Goal: Information Seeking & Learning: Learn about a topic

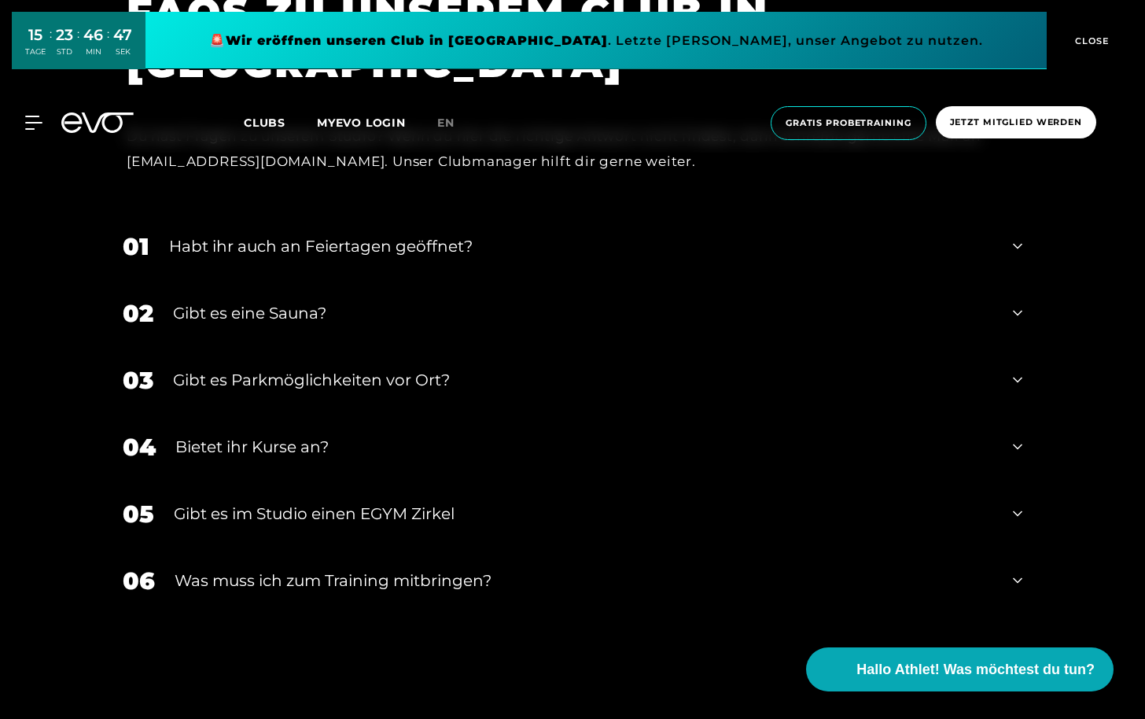
scroll to position [5847, 0]
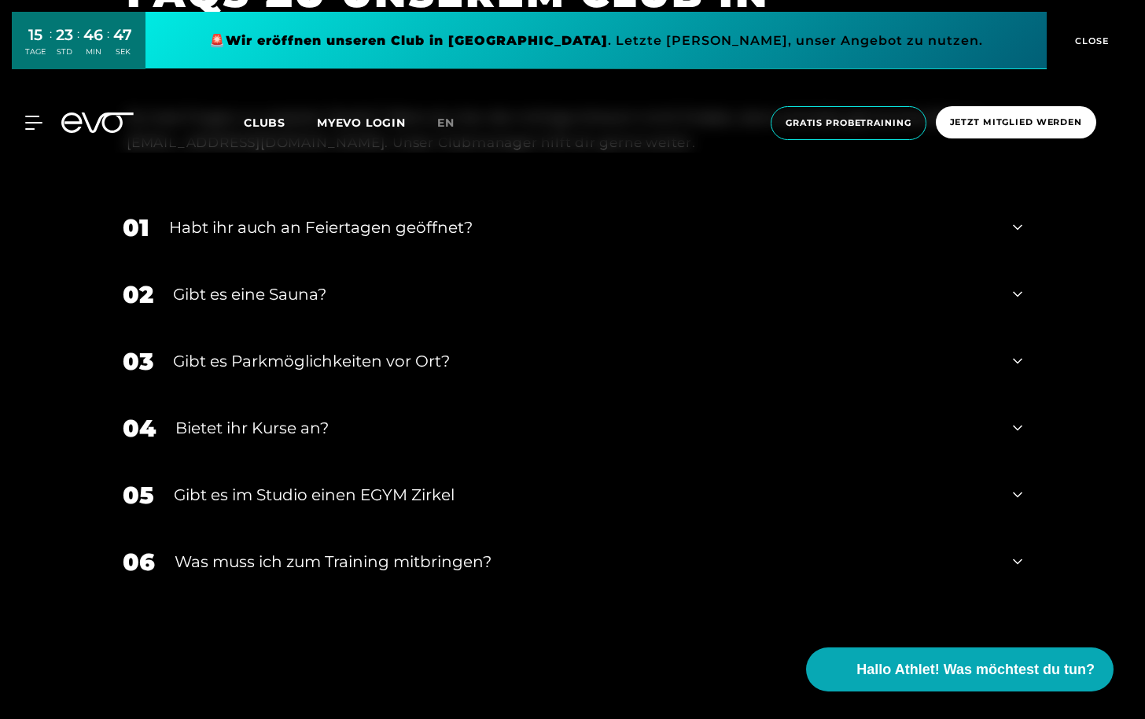
click at [480, 222] on div "Habt ihr auch an Feiertagen geöffnet?" at bounding box center [581, 227] width 824 height 24
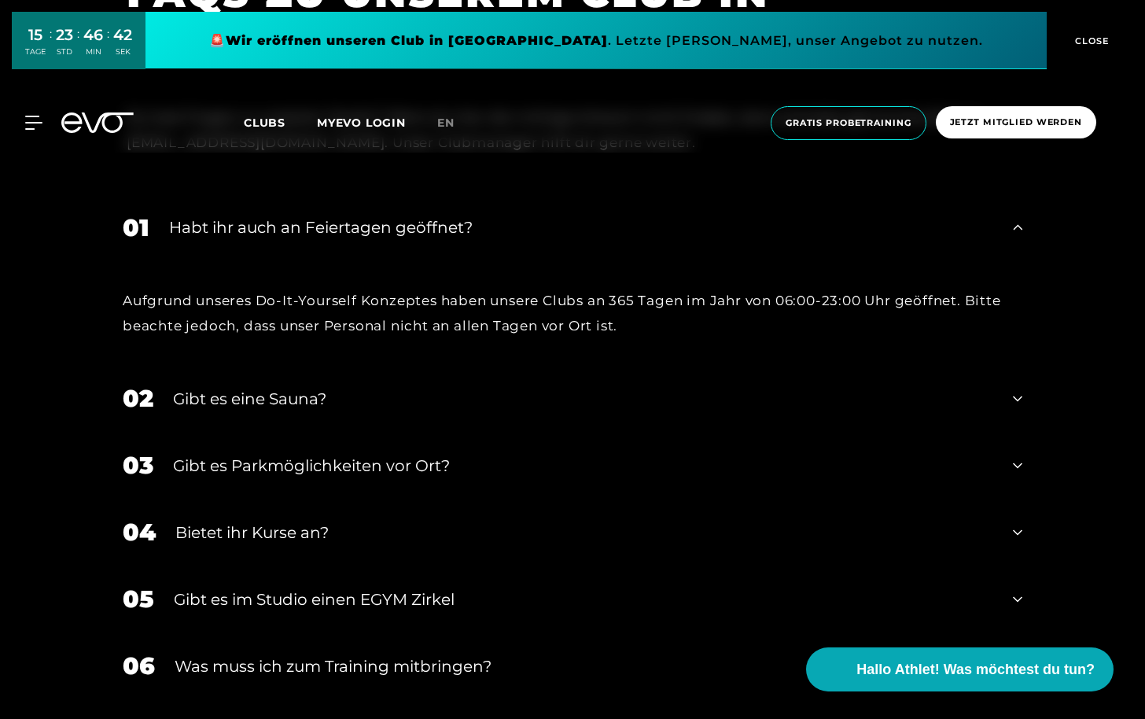
click at [484, 217] on div "Habt ihr auch an Feiertagen geöffnet?" at bounding box center [581, 227] width 824 height 24
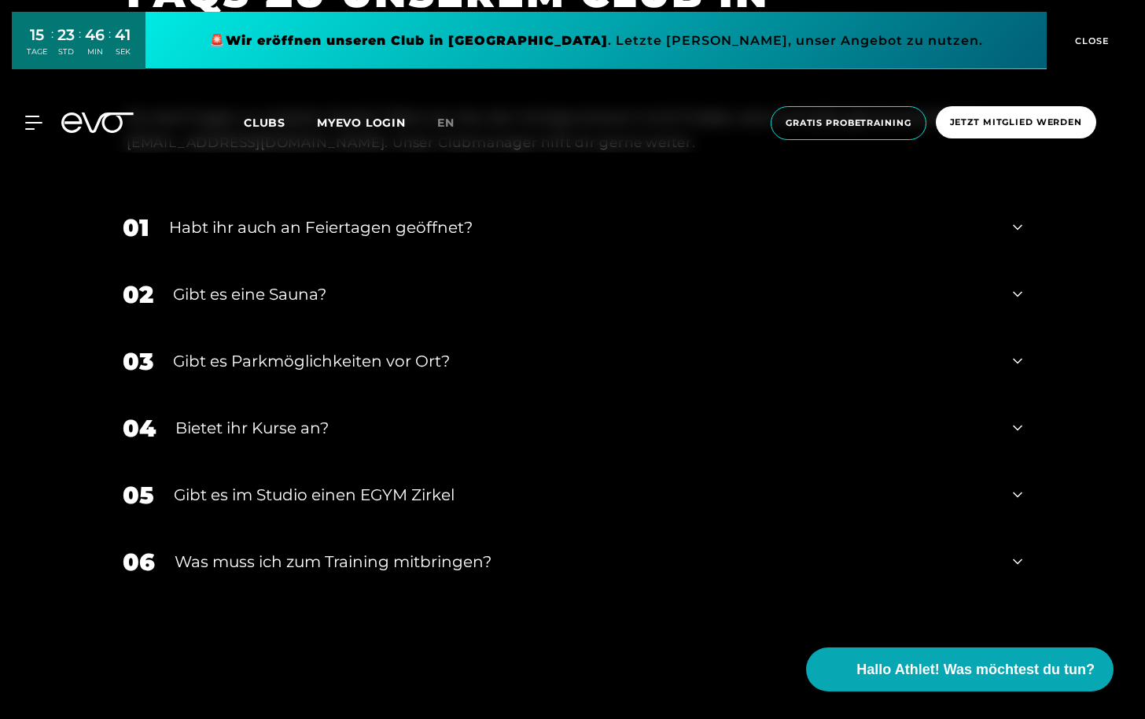
click at [464, 282] on div "Gibt es eine Sauna?" at bounding box center [583, 294] width 820 height 24
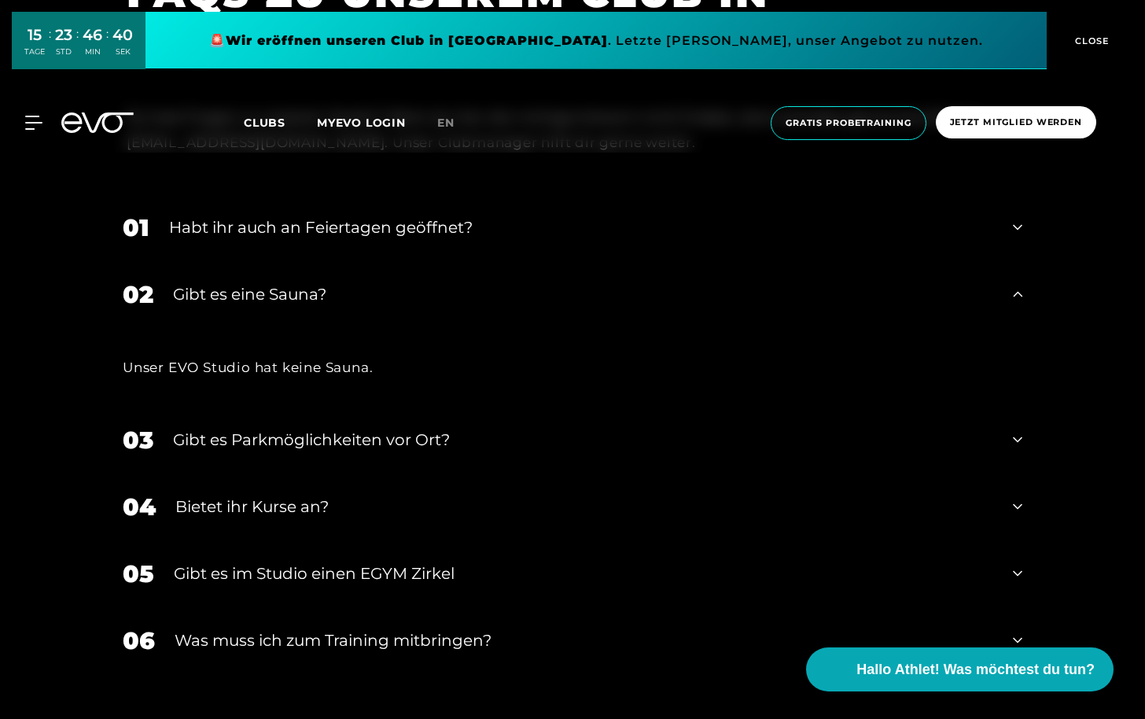
click at [463, 285] on div "Gibt es eine Sauna?" at bounding box center [583, 294] width 820 height 24
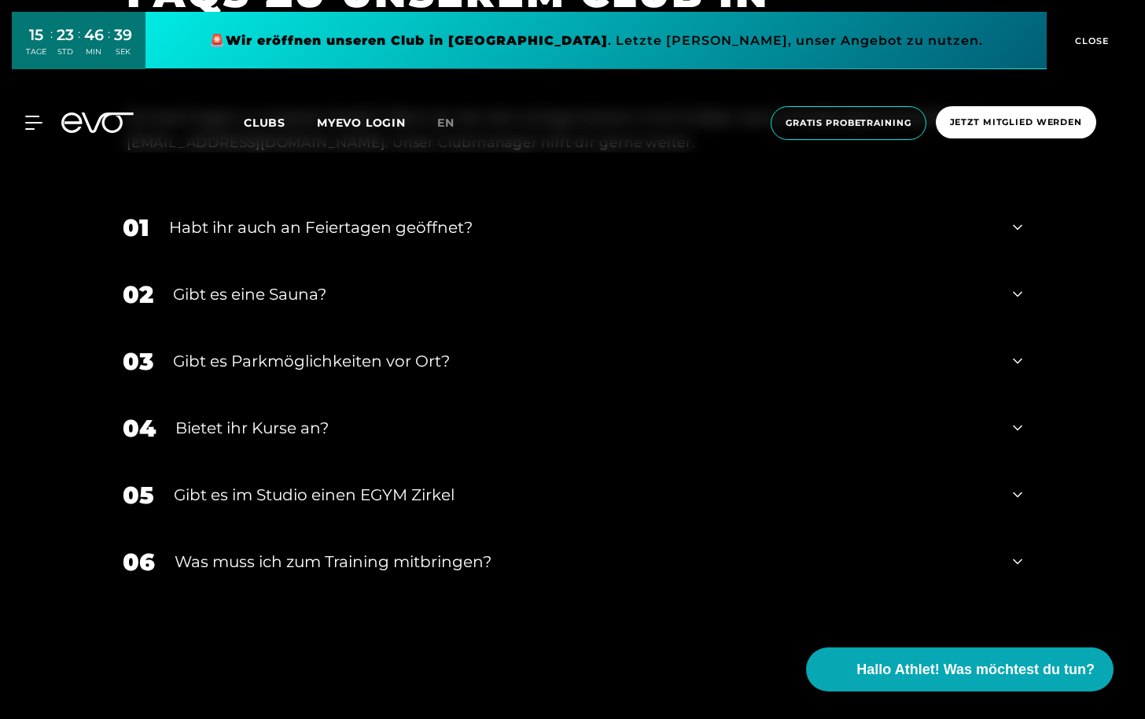
click at [467, 350] on div "Gibt es Parkmöglichkeiten vor Ort?" at bounding box center [583, 361] width 820 height 24
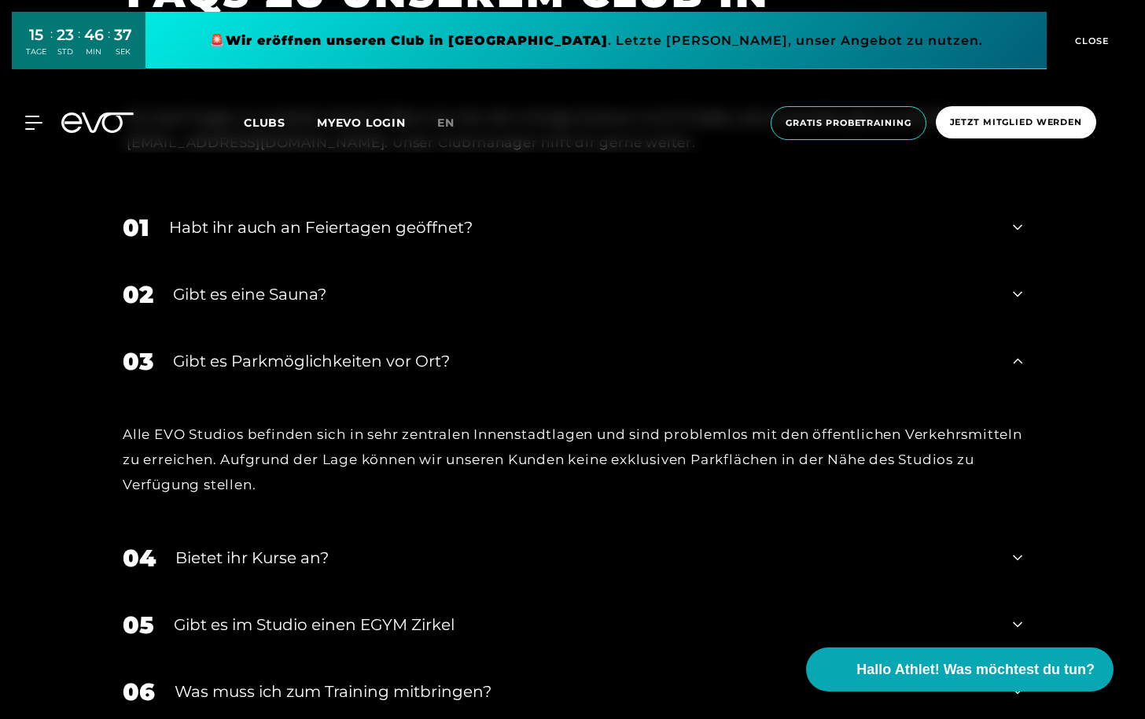
click at [468, 349] on div "Gibt es Parkmöglichkeiten vor Ort?" at bounding box center [583, 361] width 820 height 24
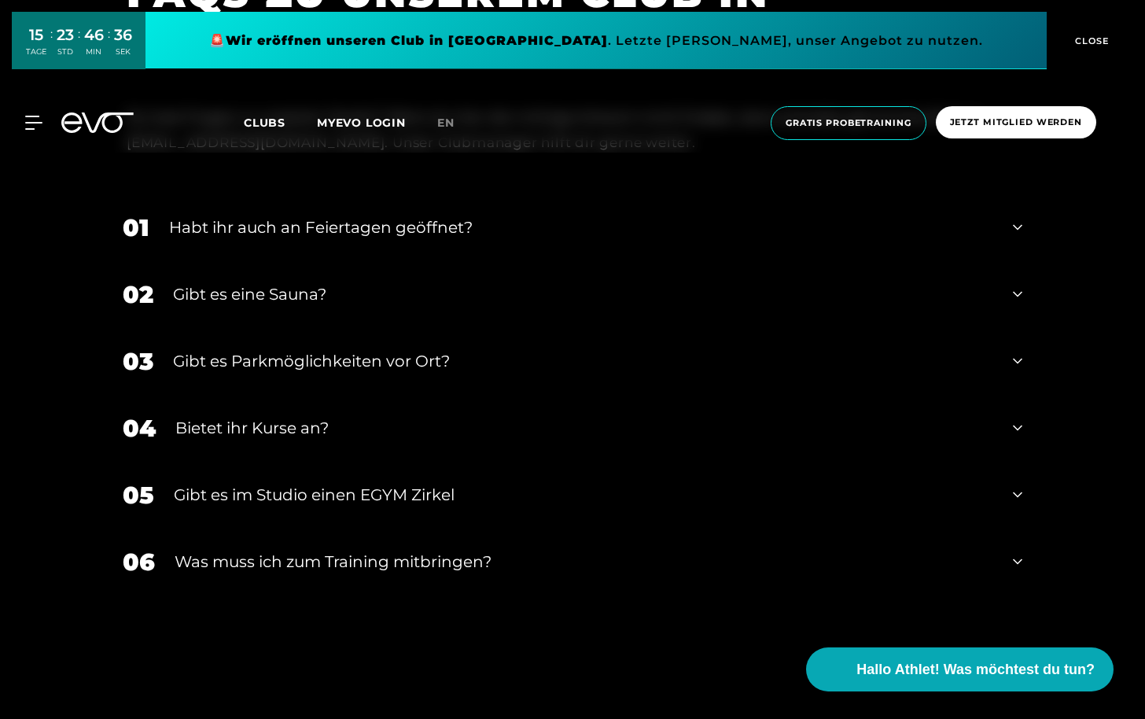
click at [443, 416] on div "Bietet ihr Kurse an?" at bounding box center [584, 428] width 818 height 24
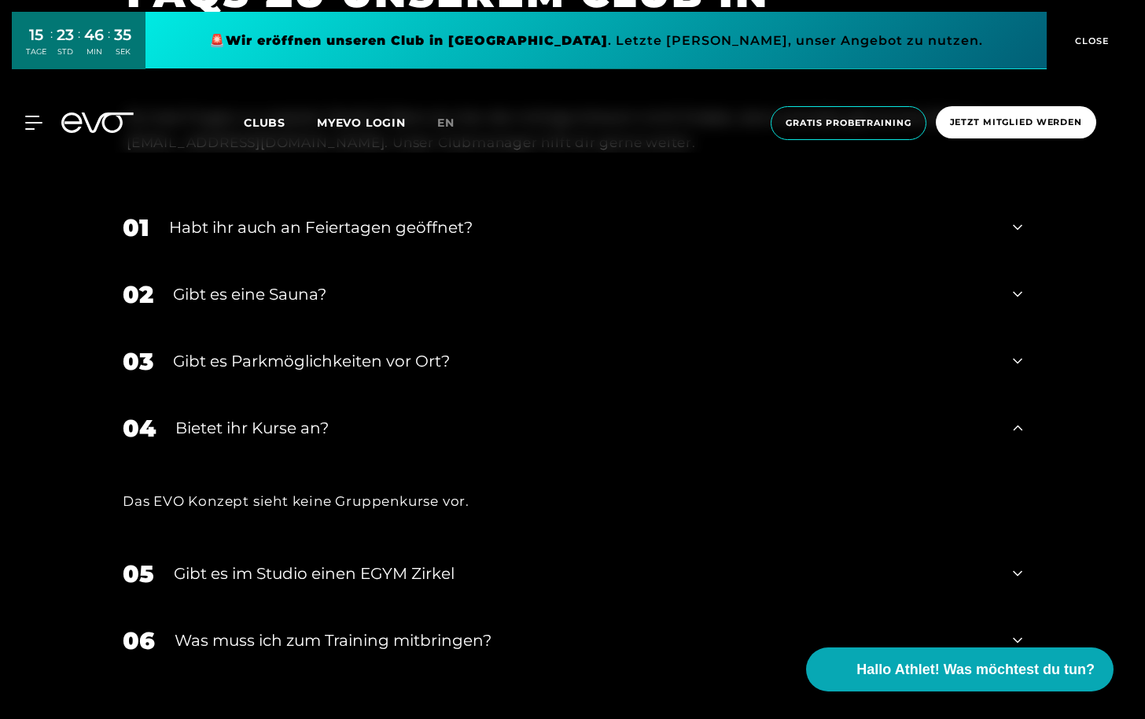
click at [445, 416] on div "Bietet ihr Kurse an?" at bounding box center [584, 428] width 818 height 24
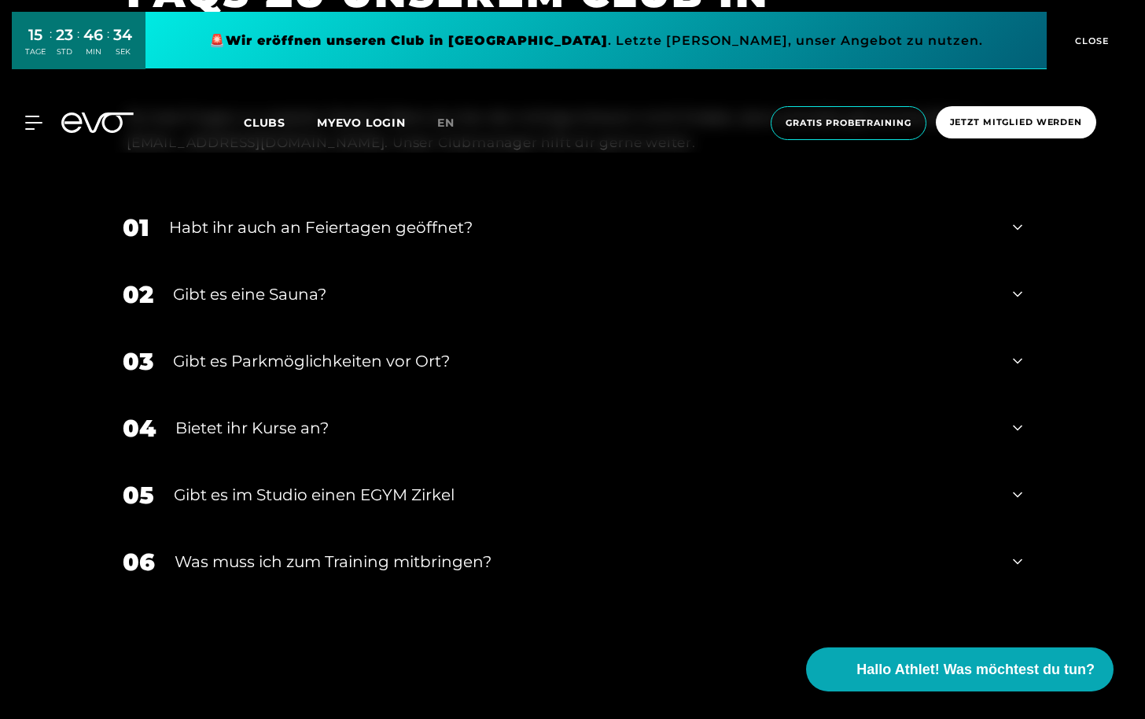
click at [471, 489] on div "Gibt es im Studio einen EGYM Zirkel" at bounding box center [583, 495] width 819 height 24
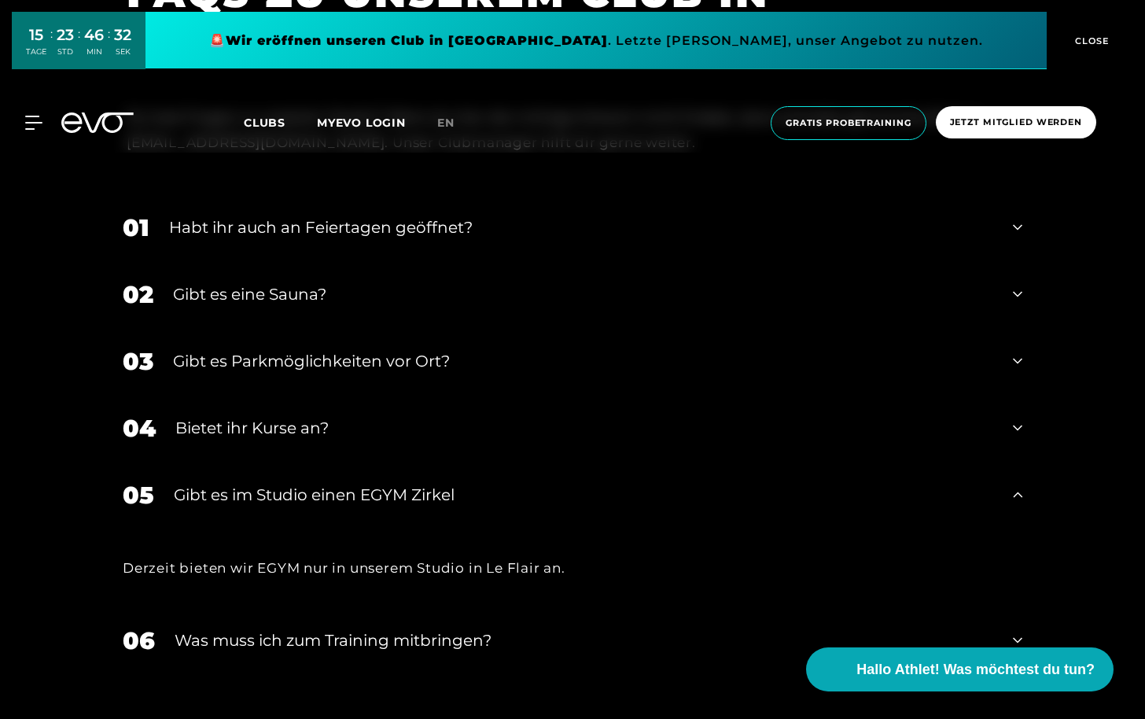
click at [471, 483] on div "Gibt es im Studio einen EGYM Zirkel" at bounding box center [583, 495] width 819 height 24
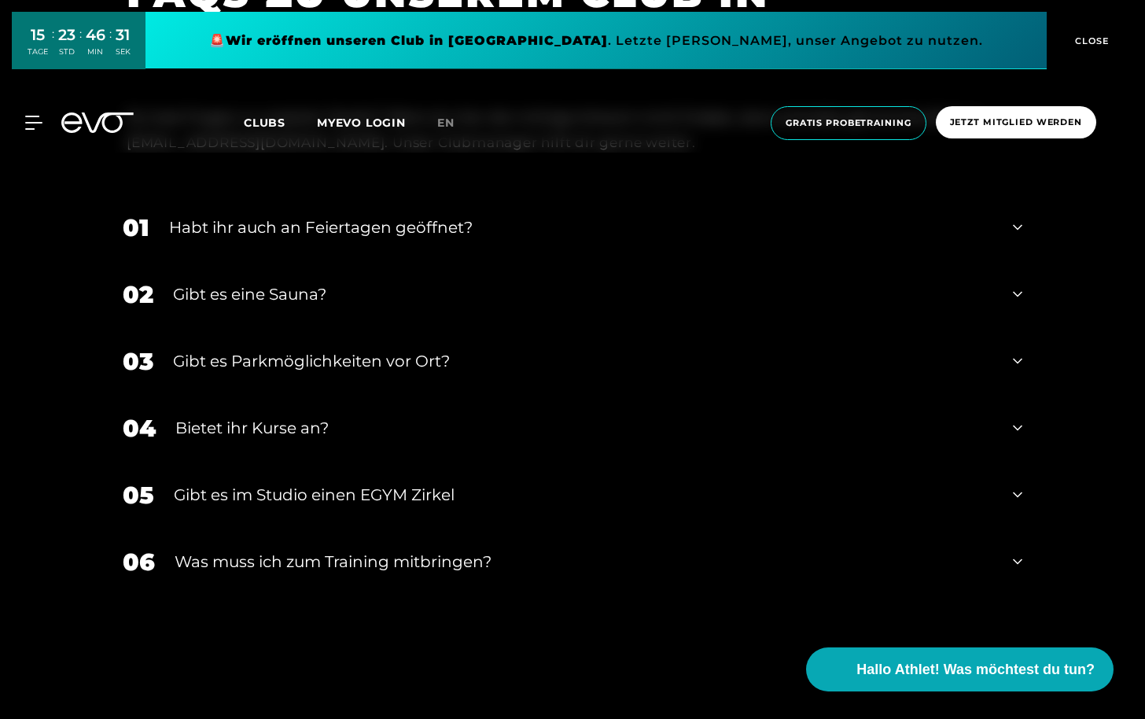
click at [470, 550] on div "Was muss ich zum Training mitbringen?" at bounding box center [584, 562] width 818 height 24
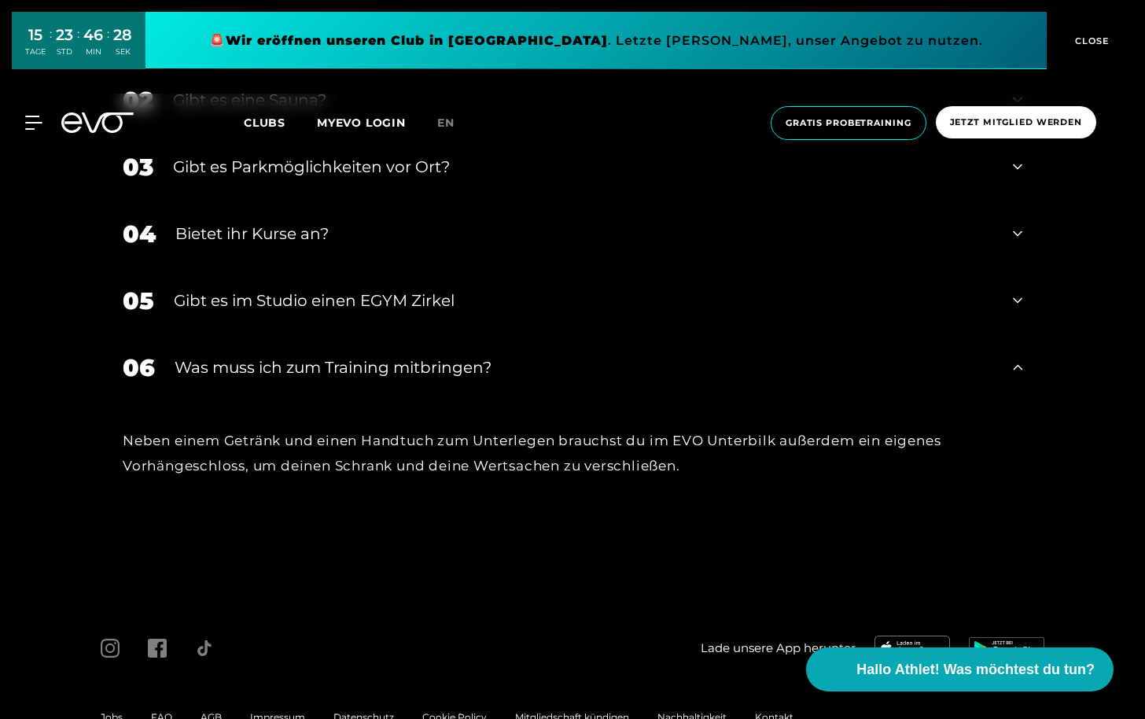
scroll to position [6076, 0]
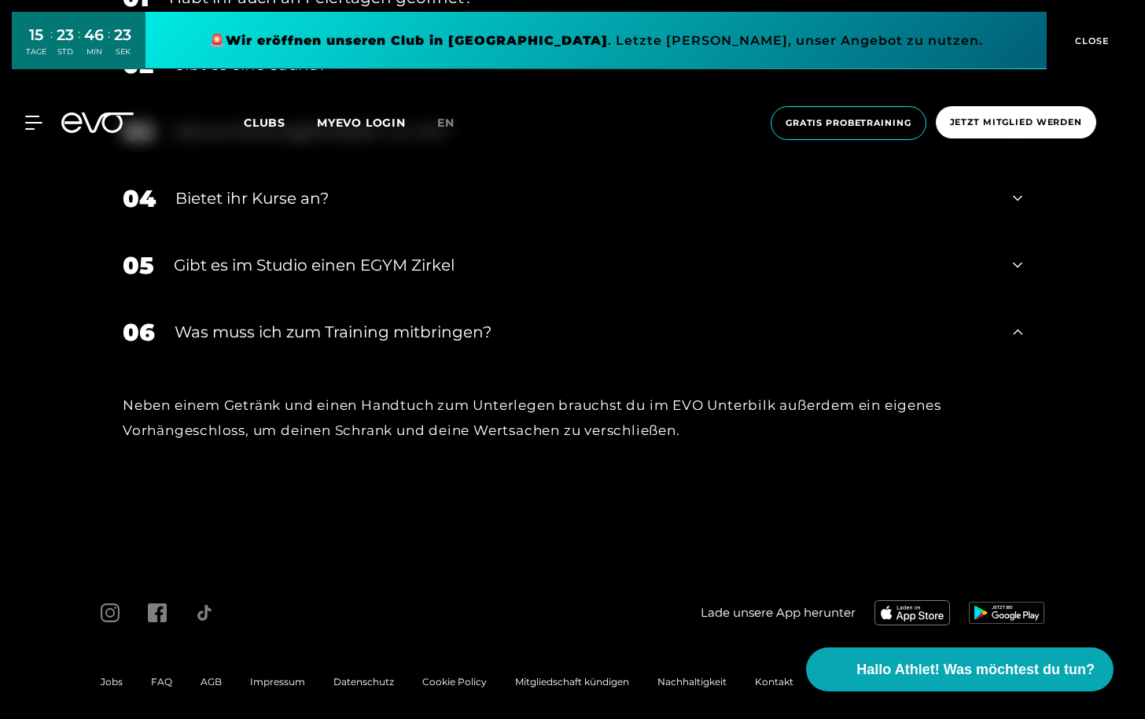
click at [479, 323] on div "Was muss ich zum Training mitbringen?" at bounding box center [584, 332] width 818 height 24
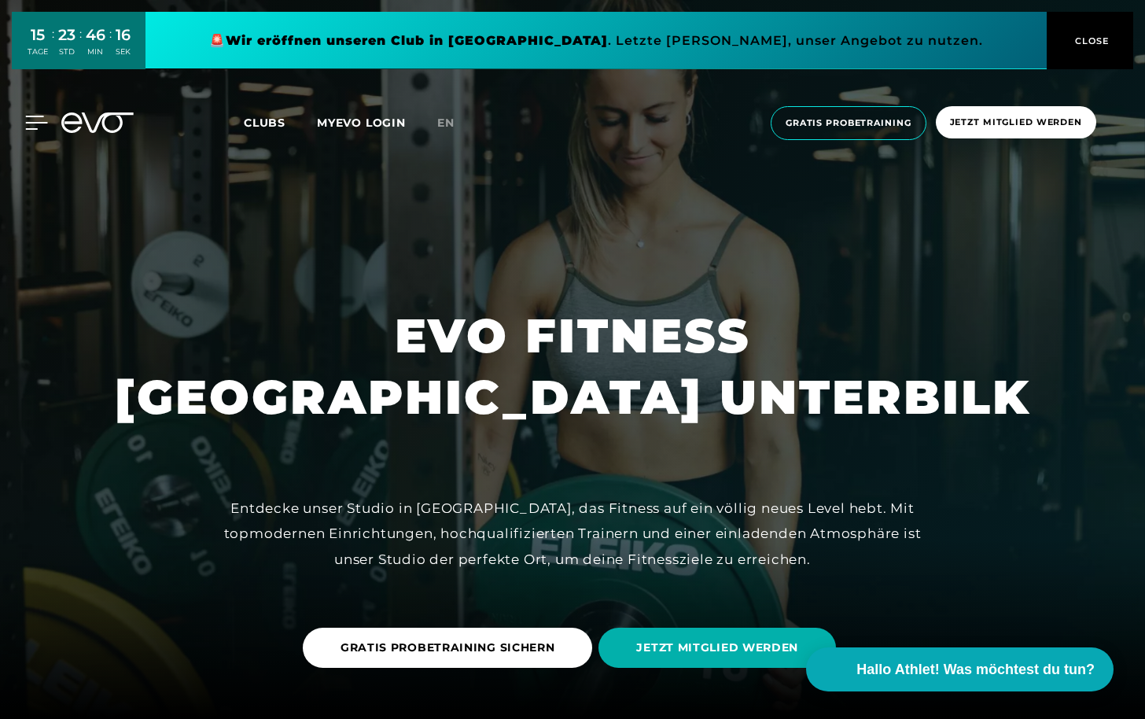
scroll to position [0, 0]
click at [39, 124] on icon at bounding box center [36, 123] width 23 height 14
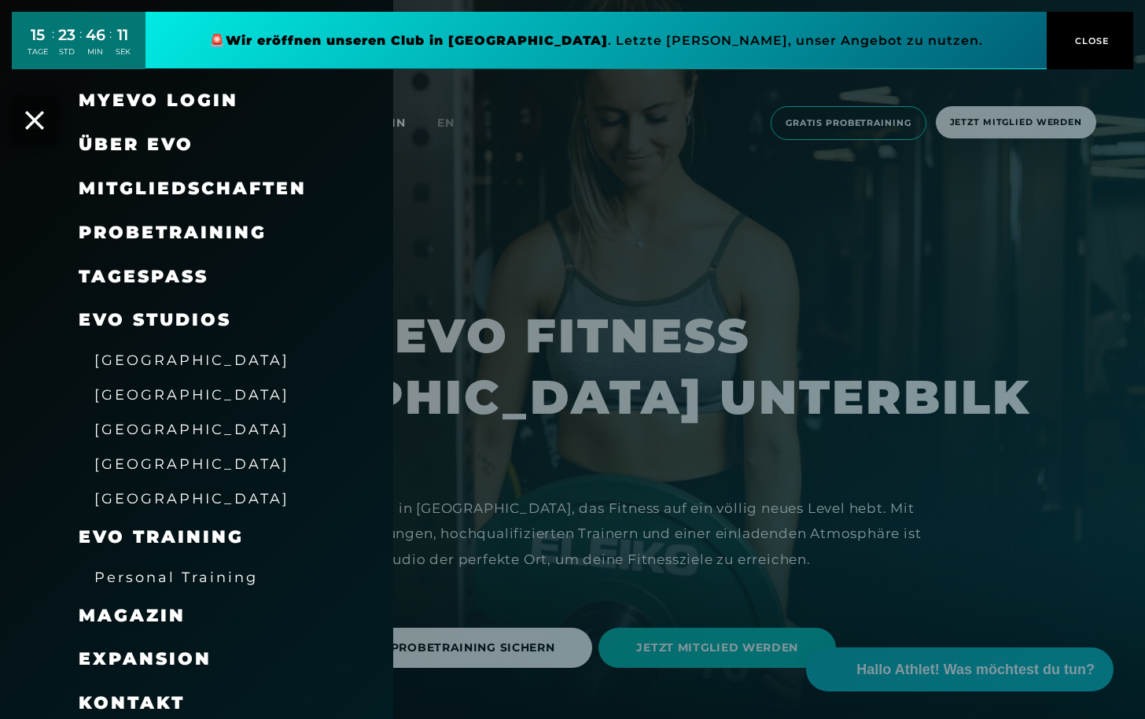
click at [243, 180] on span "Mitgliedschaften" at bounding box center [193, 188] width 228 height 21
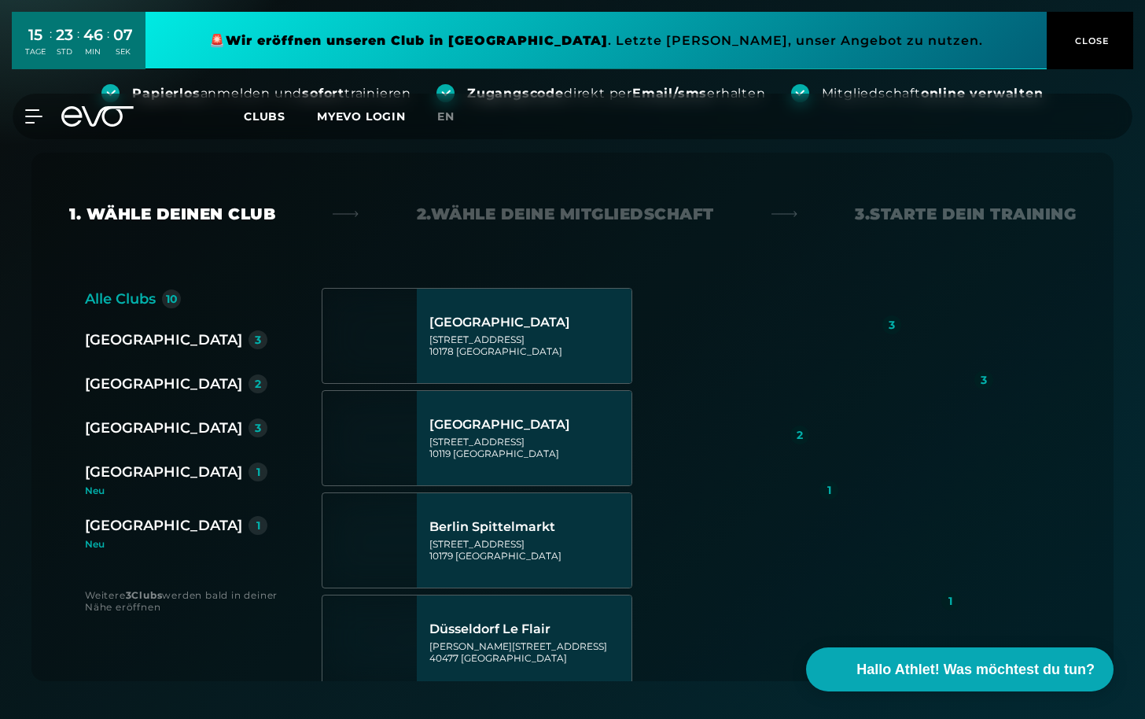
scroll to position [222, 0]
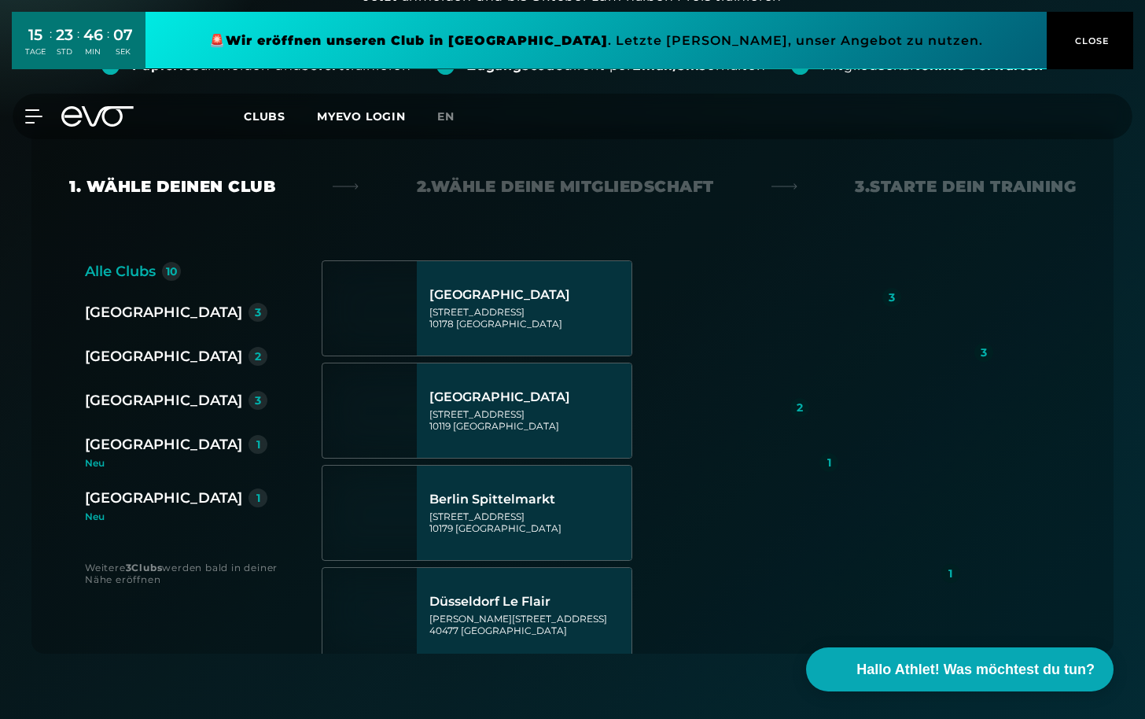
click at [141, 352] on div "[GEOGRAPHIC_DATA]" at bounding box center [163, 356] width 157 height 22
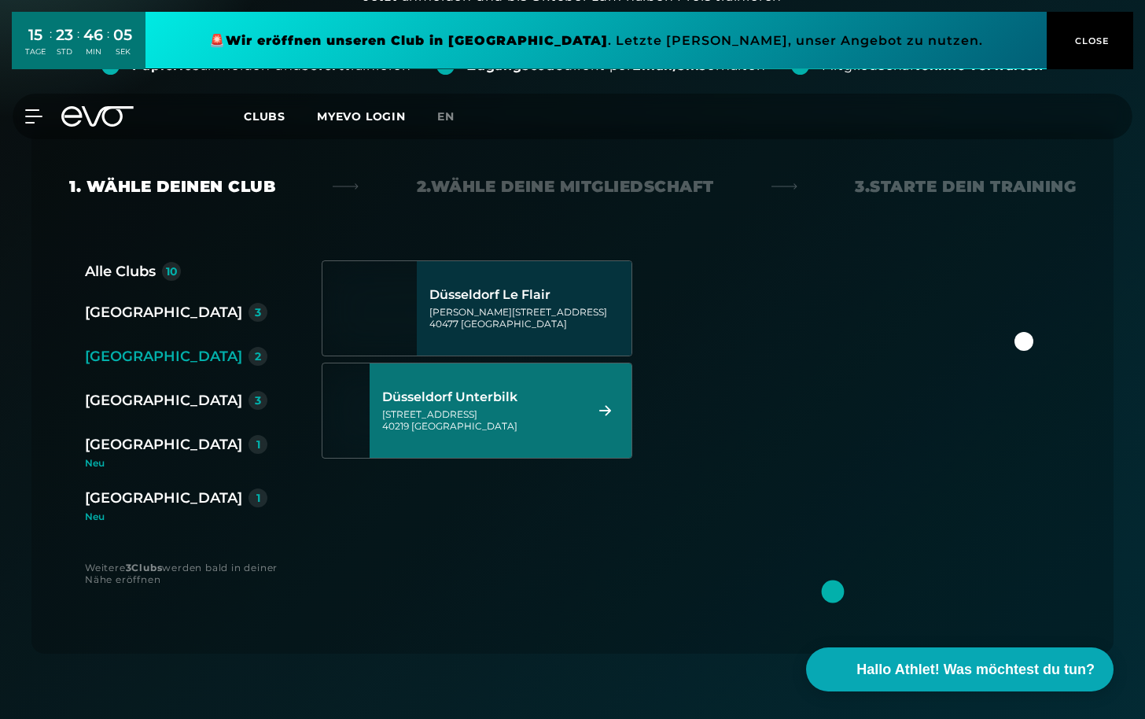
click at [536, 410] on div "[STREET_ADDRESS]" at bounding box center [480, 420] width 197 height 24
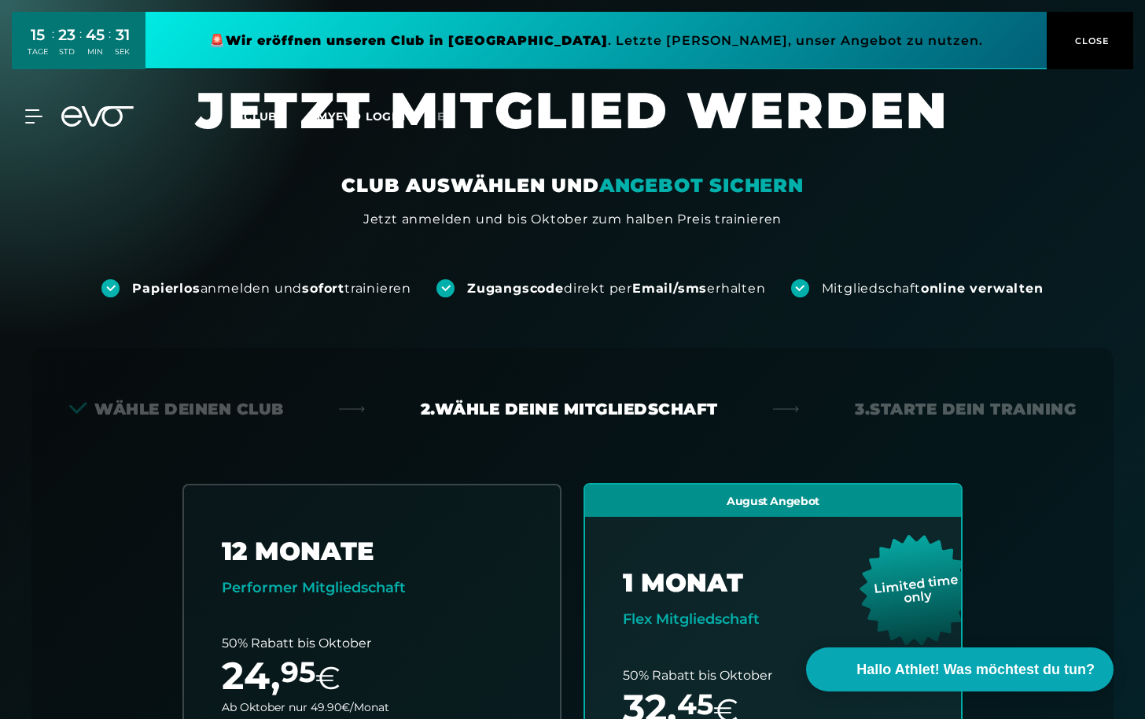
scroll to position [0, 0]
